Goal: Task Accomplishment & Management: Manage account settings

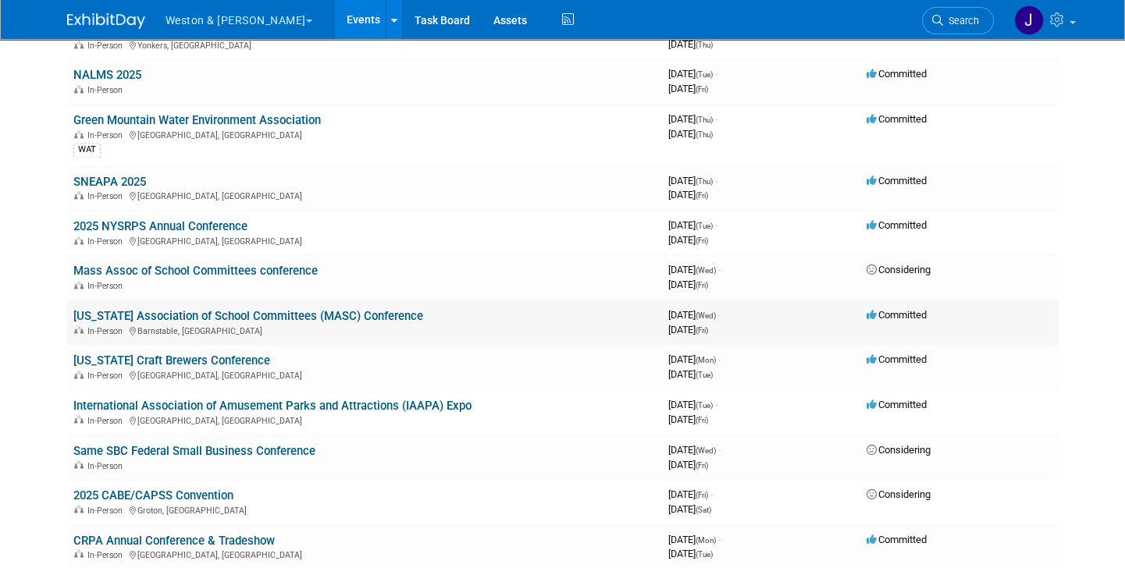
scroll to position [2498, 0]
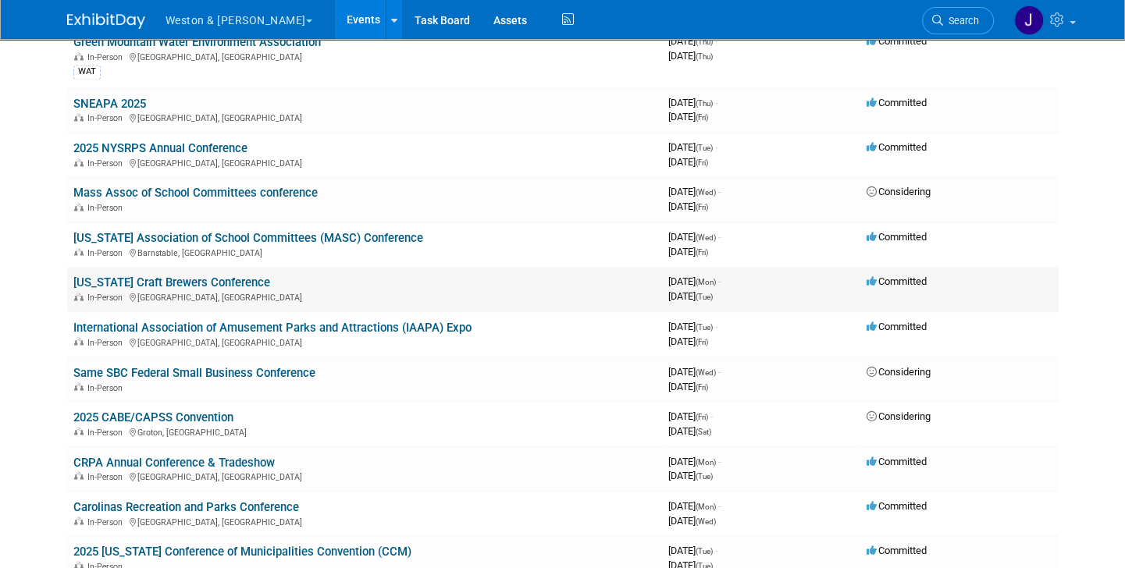
click at [169, 276] on link "[US_STATE] Craft Brewers Conference" at bounding box center [171, 283] width 197 height 14
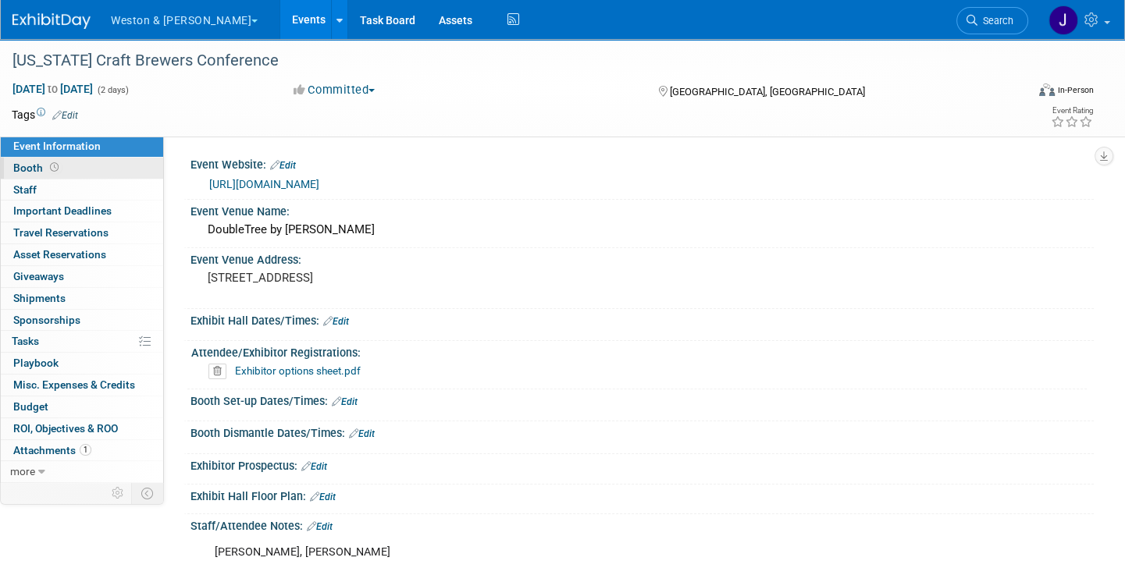
click at [27, 163] on span "Booth" at bounding box center [37, 168] width 48 height 12
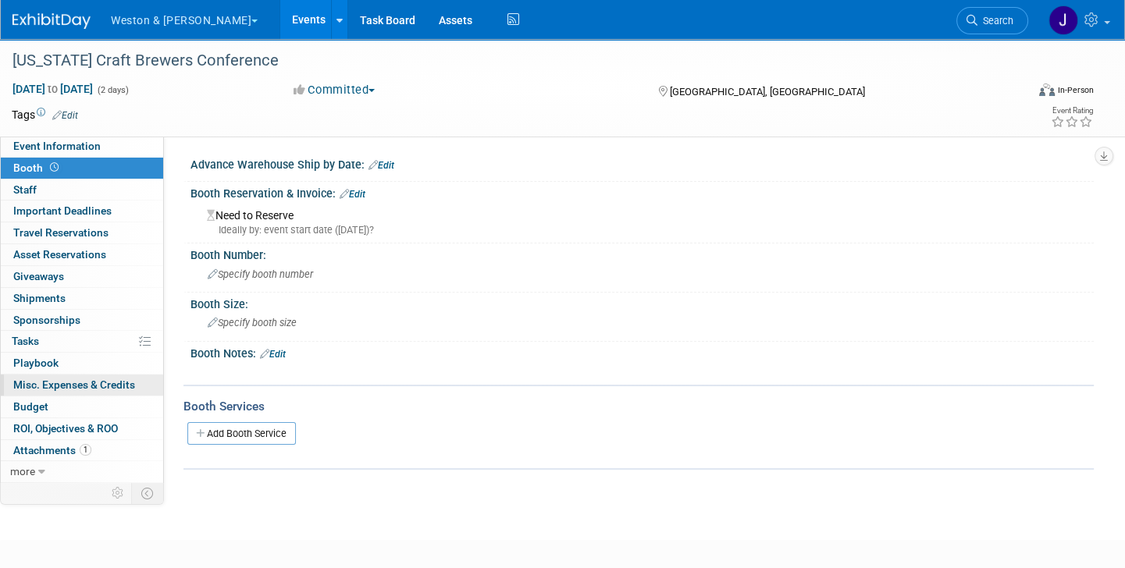
click at [84, 382] on span "Misc. Expenses & Credits 0" at bounding box center [74, 385] width 122 height 12
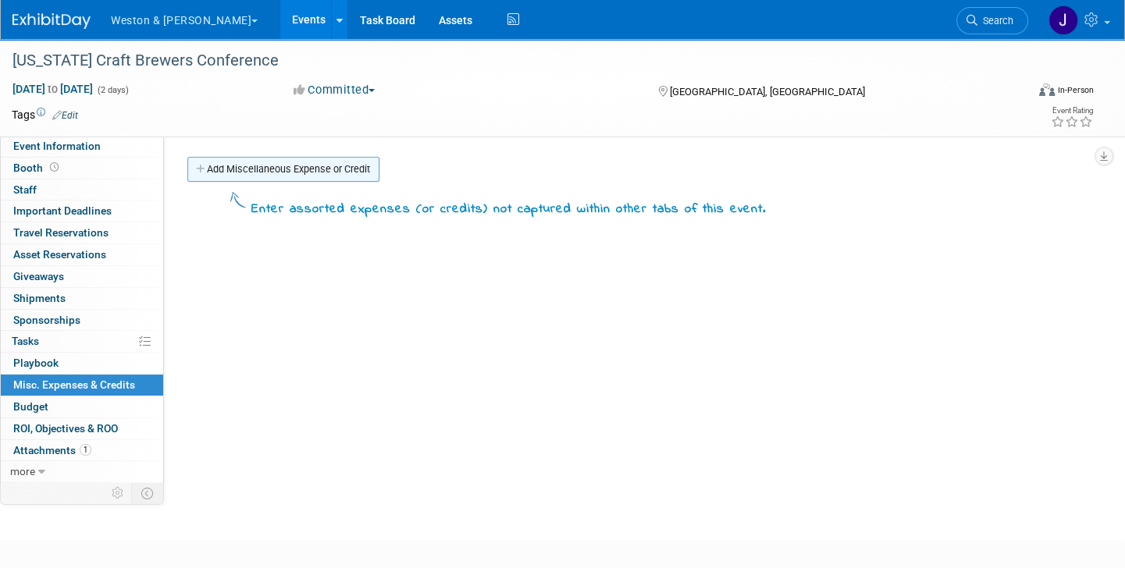
click at [319, 169] on link "Add Miscellaneous Expense or Credit" at bounding box center [283, 169] width 192 height 25
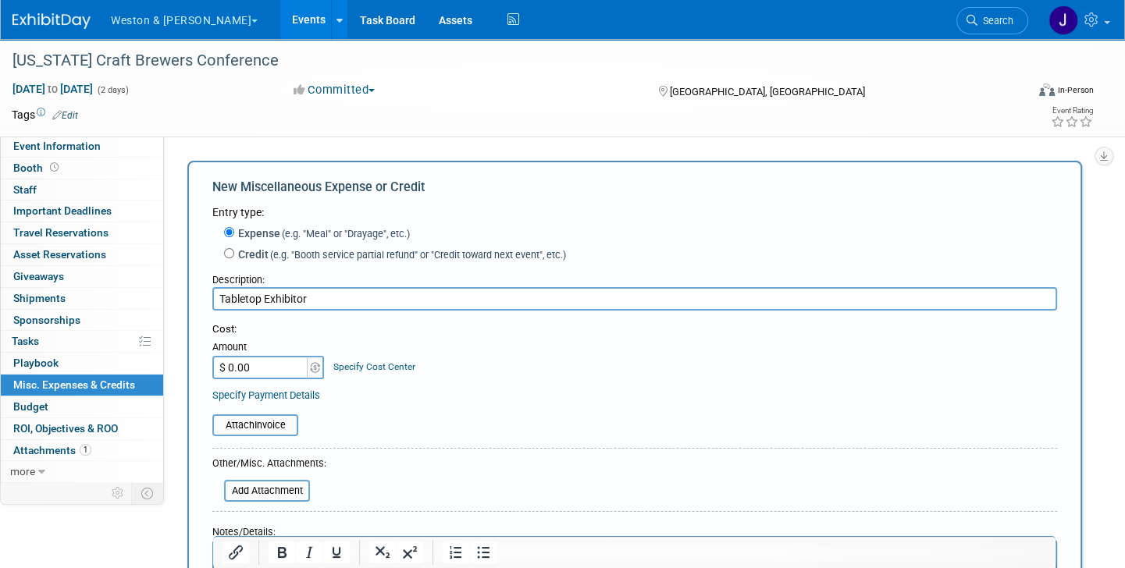
type input "Tabletop Exhibitor"
click at [265, 367] on input "$ 0.00" at bounding box center [261, 367] width 98 height 23
type input "$ 642.50"
click at [261, 422] on input "file" at bounding box center [204, 425] width 186 height 19
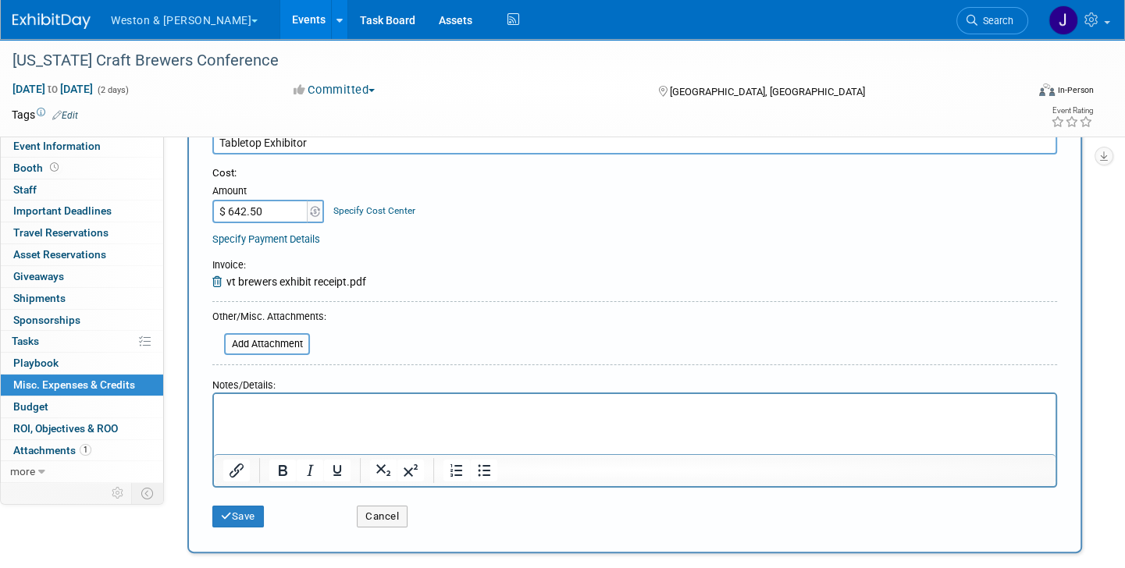
scroll to position [234, 0]
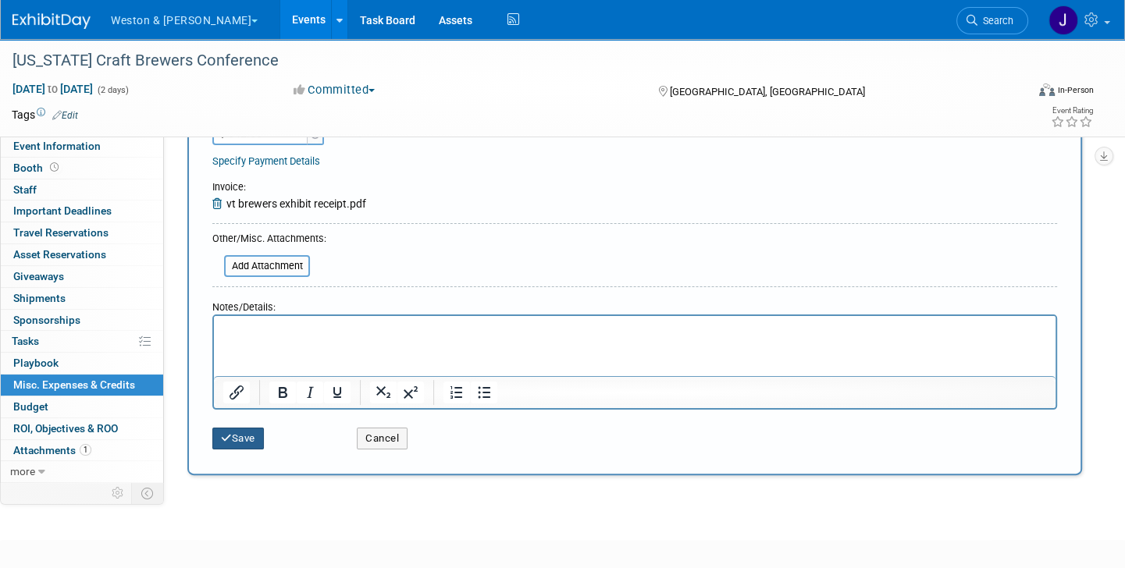
click at [225, 435] on icon "submit" at bounding box center [226, 438] width 11 height 10
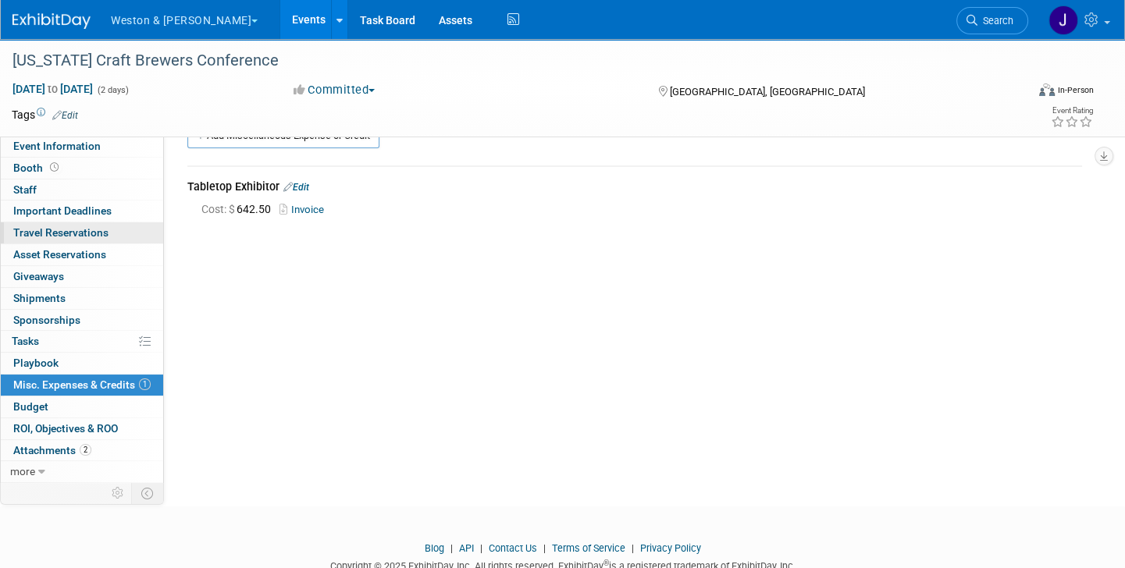
scroll to position [0, 0]
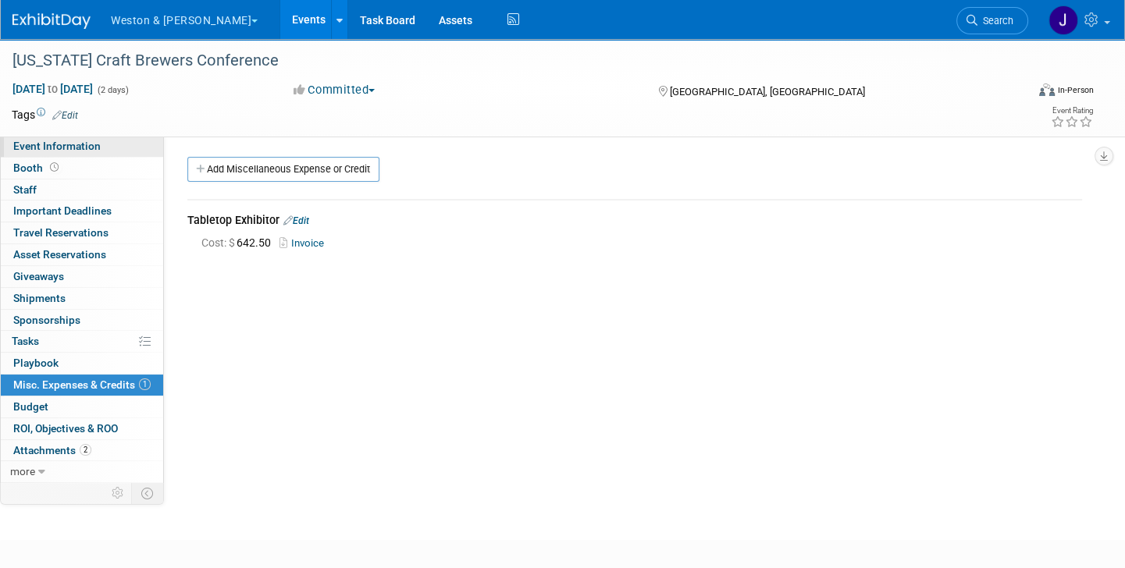
click at [97, 142] on span "Event Information" at bounding box center [56, 146] width 87 height 12
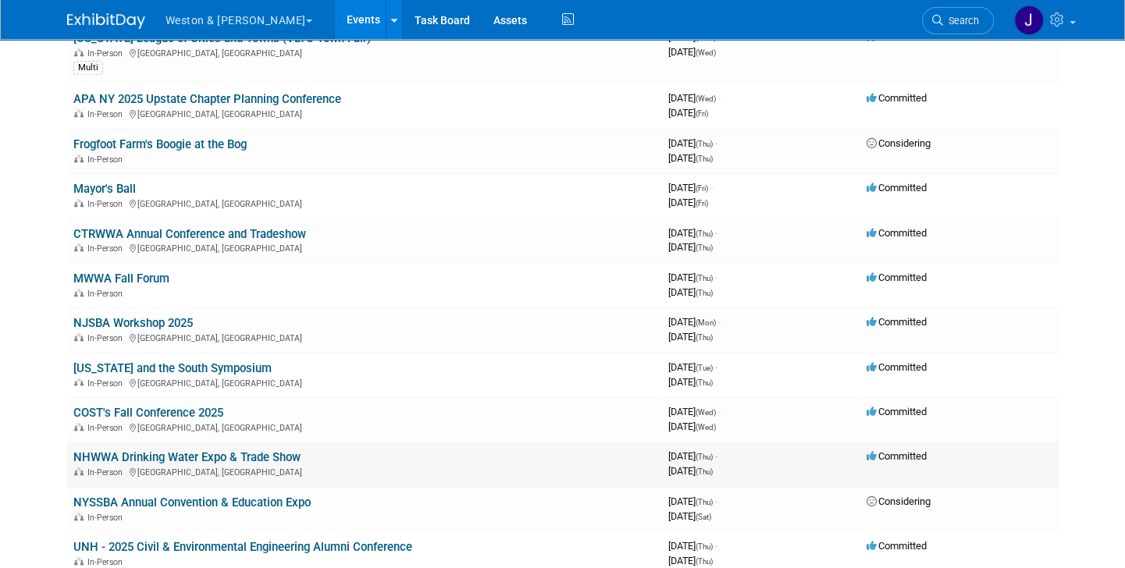
scroll to position [1327, 0]
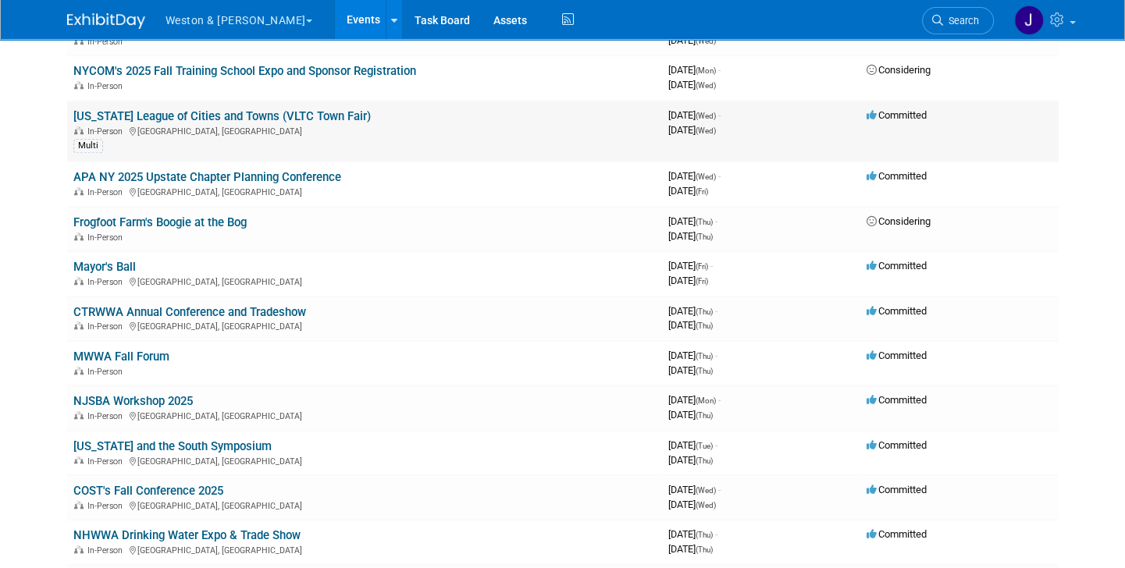
click at [258, 109] on link "[US_STATE] League of Cities and Towns (VLTC Town Fair)" at bounding box center [221, 116] width 297 height 14
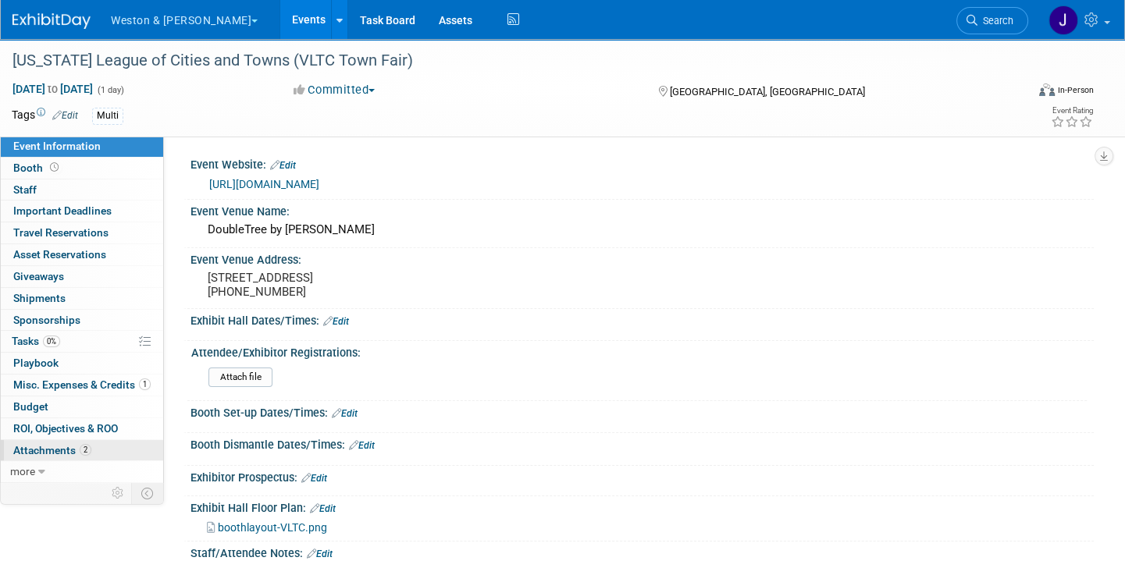
click at [41, 445] on span "Attachments 2" at bounding box center [52, 450] width 78 height 12
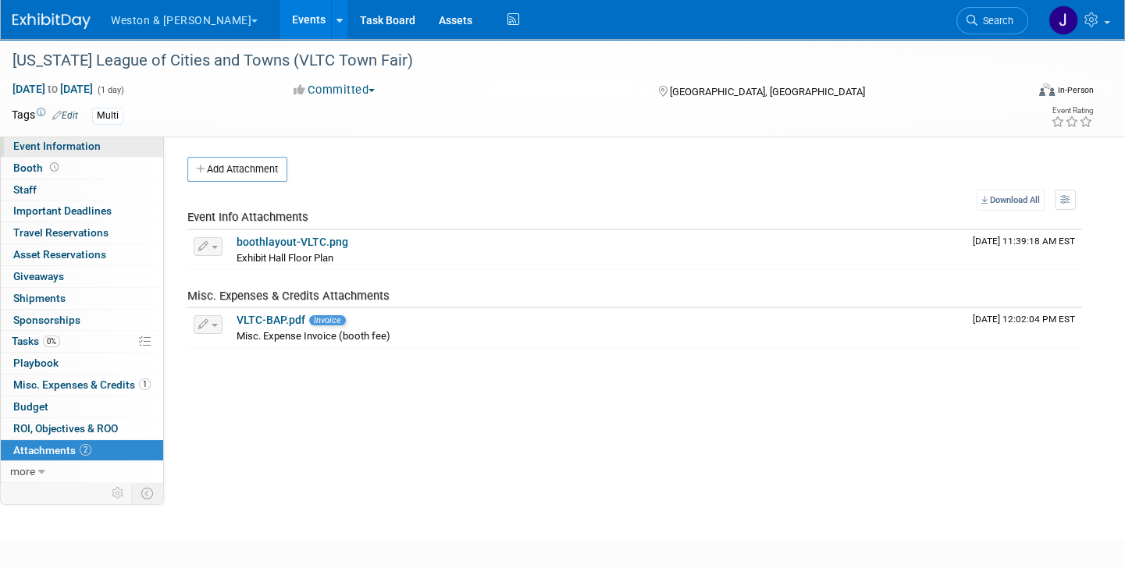
click at [87, 142] on span "Event Information" at bounding box center [56, 146] width 87 height 12
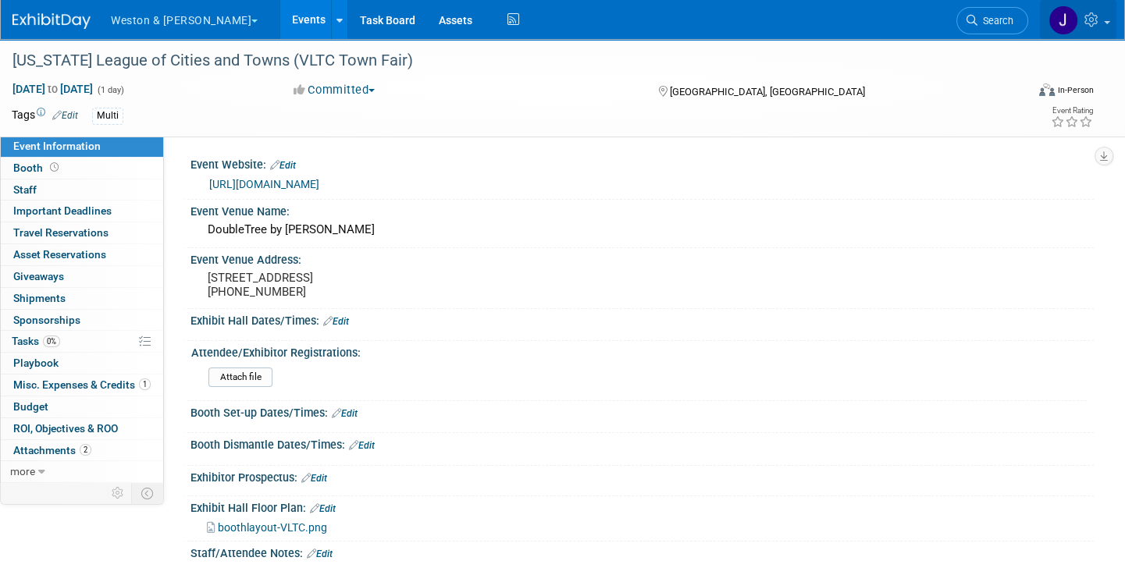
click at [1060, 17] on img at bounding box center [1064, 20] width 30 height 30
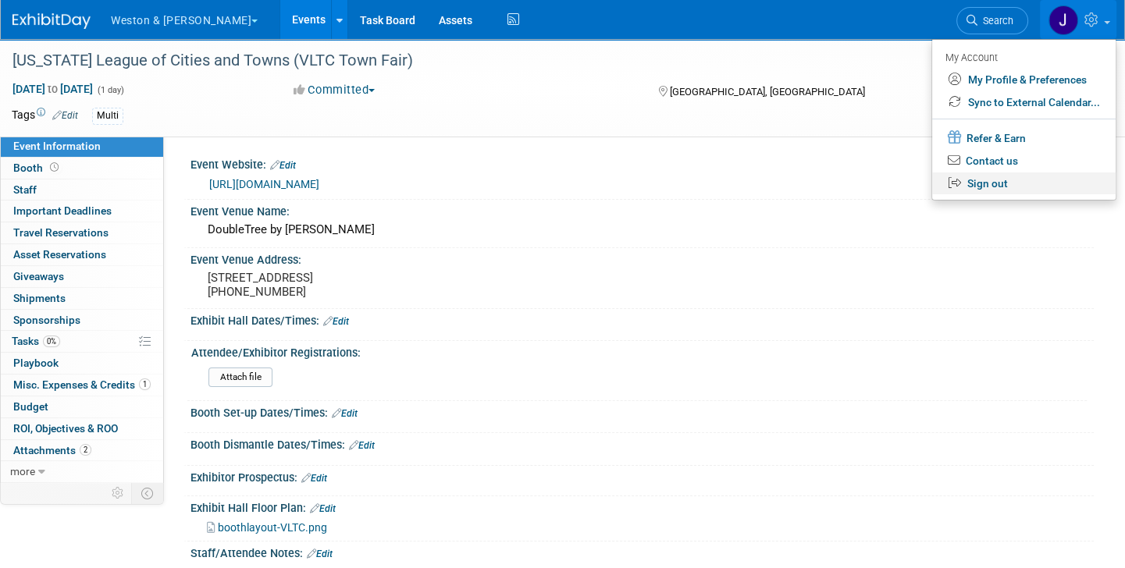
click at [990, 185] on link "Sign out" at bounding box center [1023, 184] width 183 height 23
